Goal: Task Accomplishment & Management: Complete application form

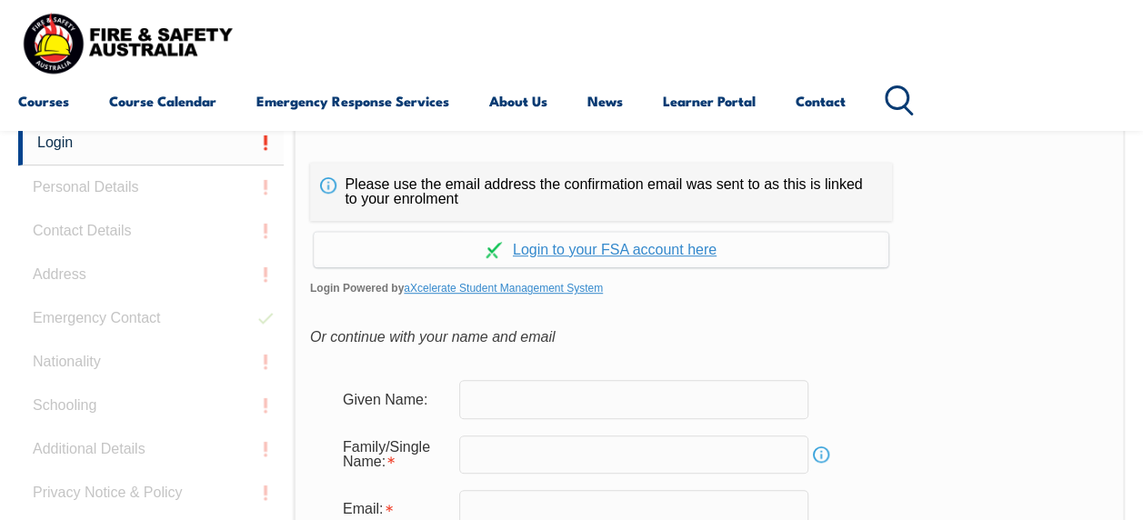
scroll to position [430, 0]
click at [153, 145] on link "Login" at bounding box center [150, 142] width 265 height 45
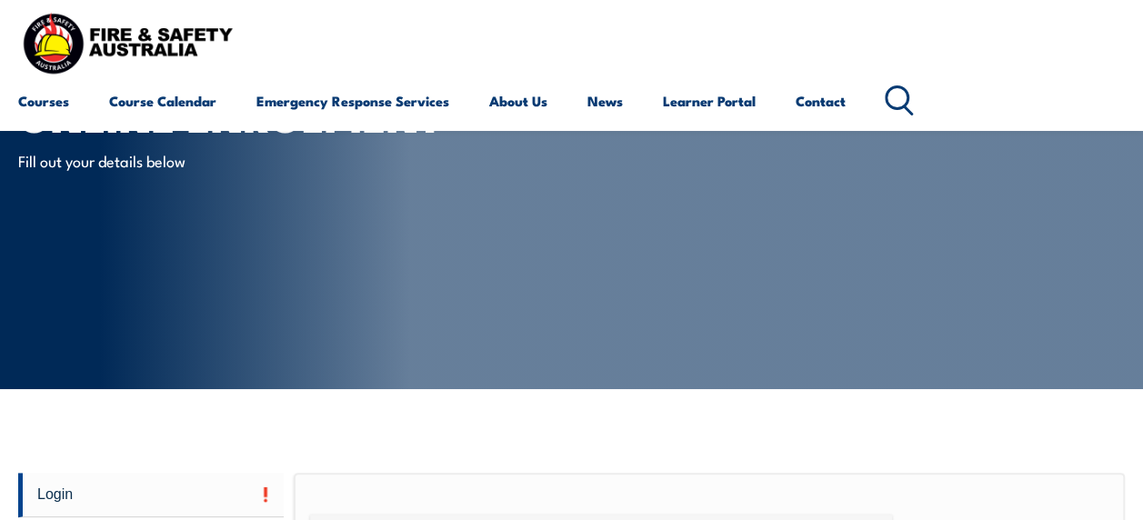
scroll to position [459, 0]
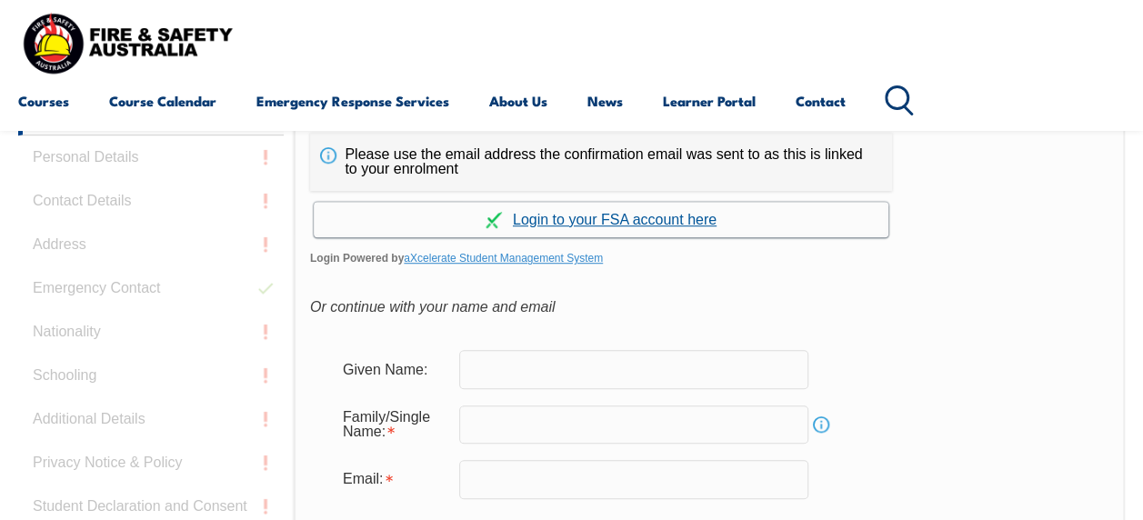
click at [563, 218] on link "Continue with aXcelerate" at bounding box center [601, 219] width 575 height 35
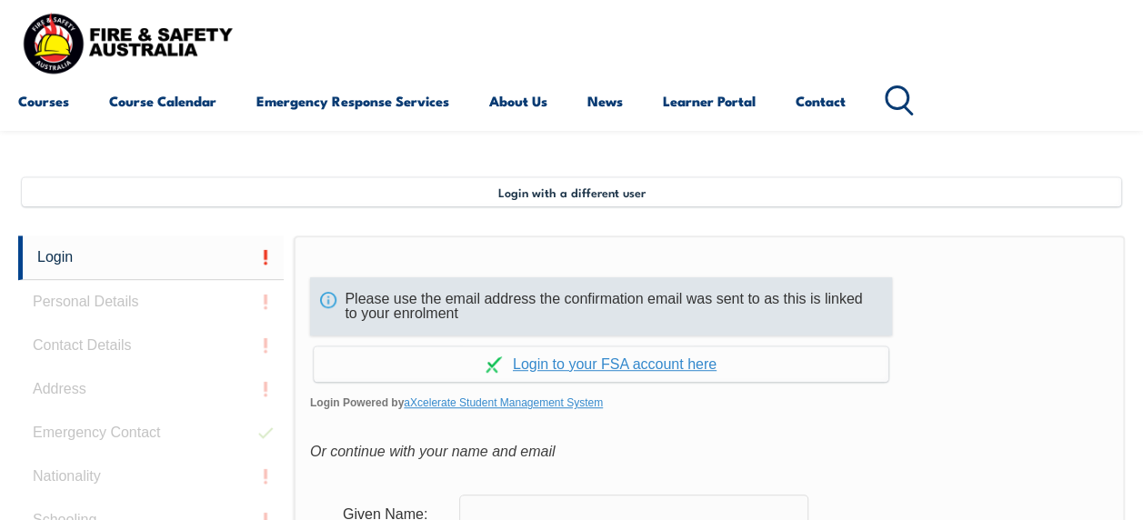
scroll to position [350, 0]
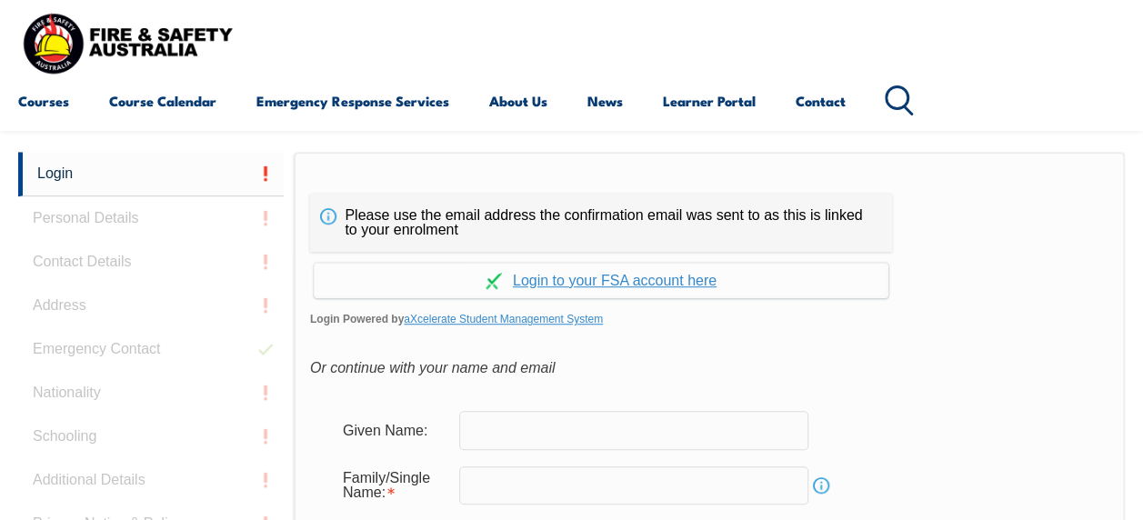
scroll to position [441, 0]
